Goal: Submit feedback/report problem: Submit feedback/report problem

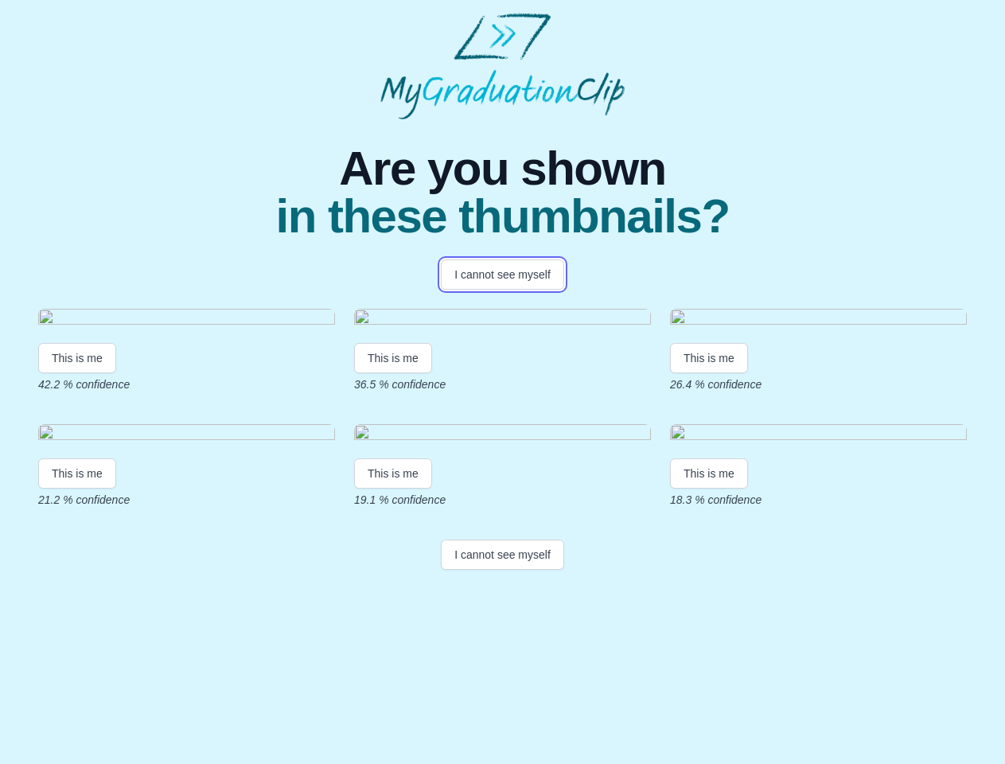
click at [502, 274] on button "I cannot see myself" at bounding box center [502, 274] width 123 height 30
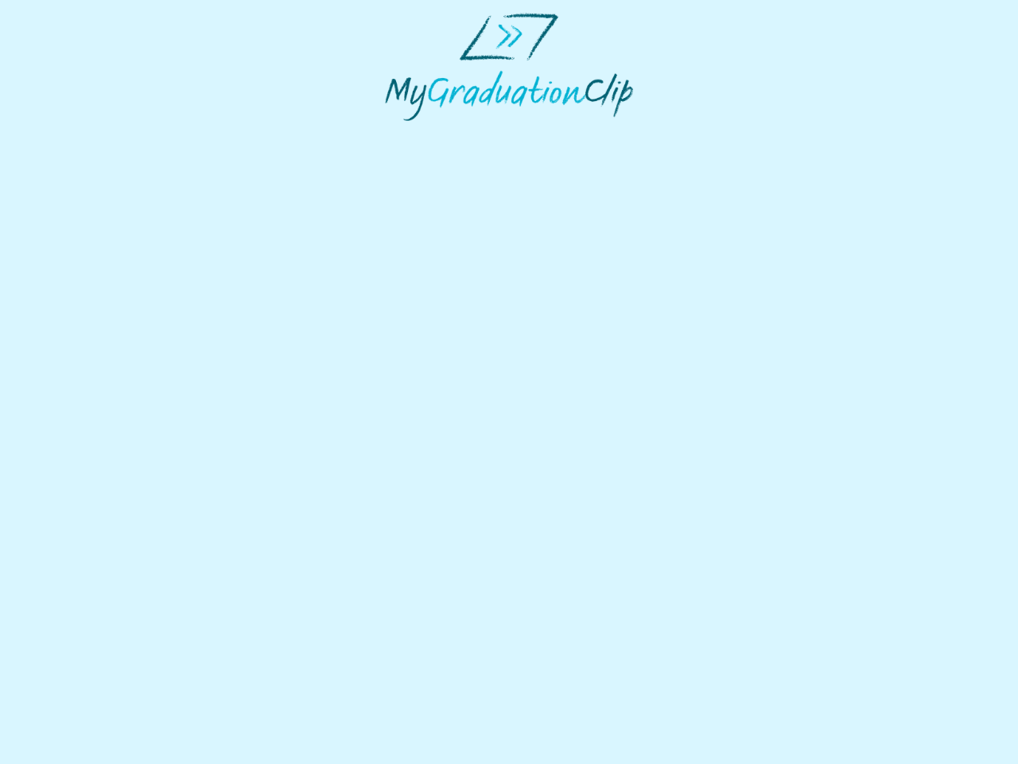
click at [77, 134] on html at bounding box center [509, 67] width 1018 height 134
click at [395, 134] on html at bounding box center [509, 67] width 1018 height 134
click at [713, 134] on html at bounding box center [509, 67] width 1018 height 134
click at [77, 134] on html at bounding box center [509, 67] width 1018 height 134
click at [395, 134] on html at bounding box center [509, 67] width 1018 height 134
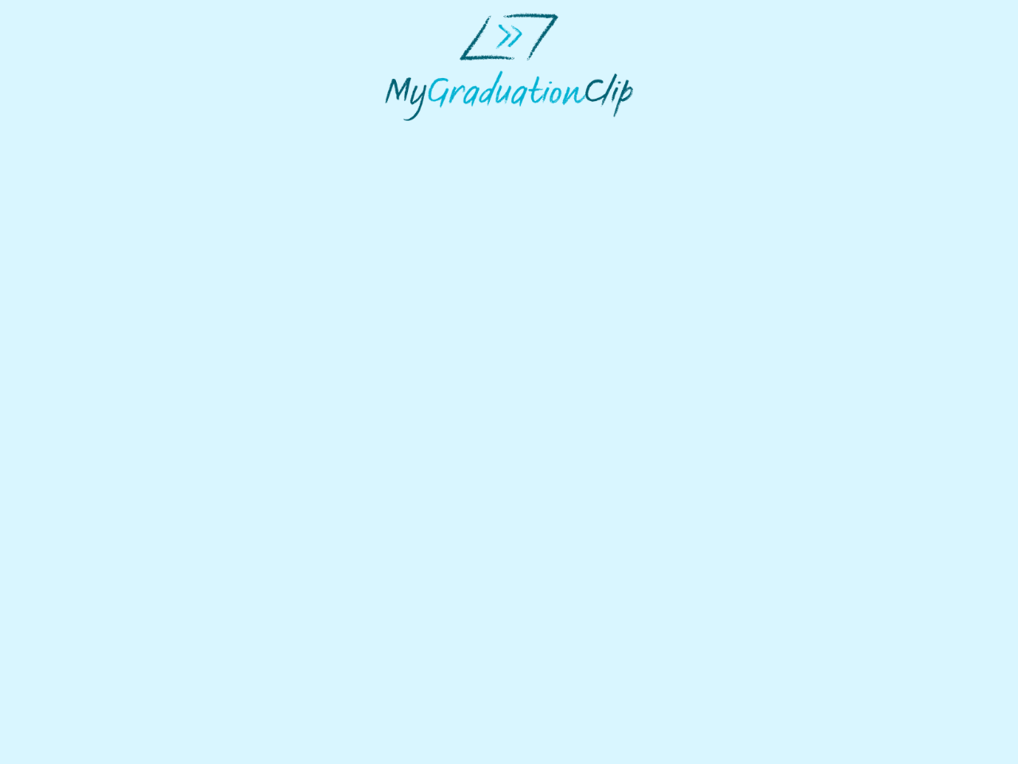
click at [713, 134] on html at bounding box center [509, 67] width 1018 height 134
